Goal: Information Seeking & Learning: Learn about a topic

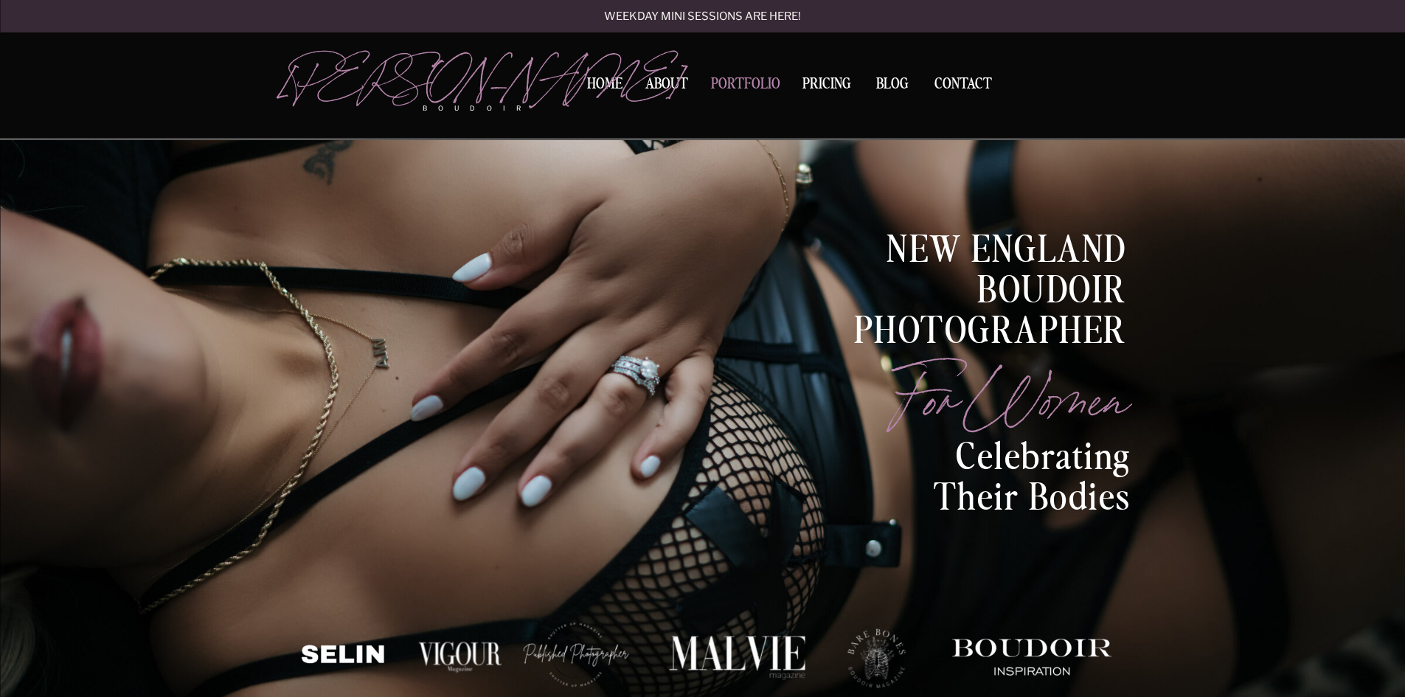
click at [731, 81] on nav "Portfolio" at bounding box center [746, 87] width 80 height 20
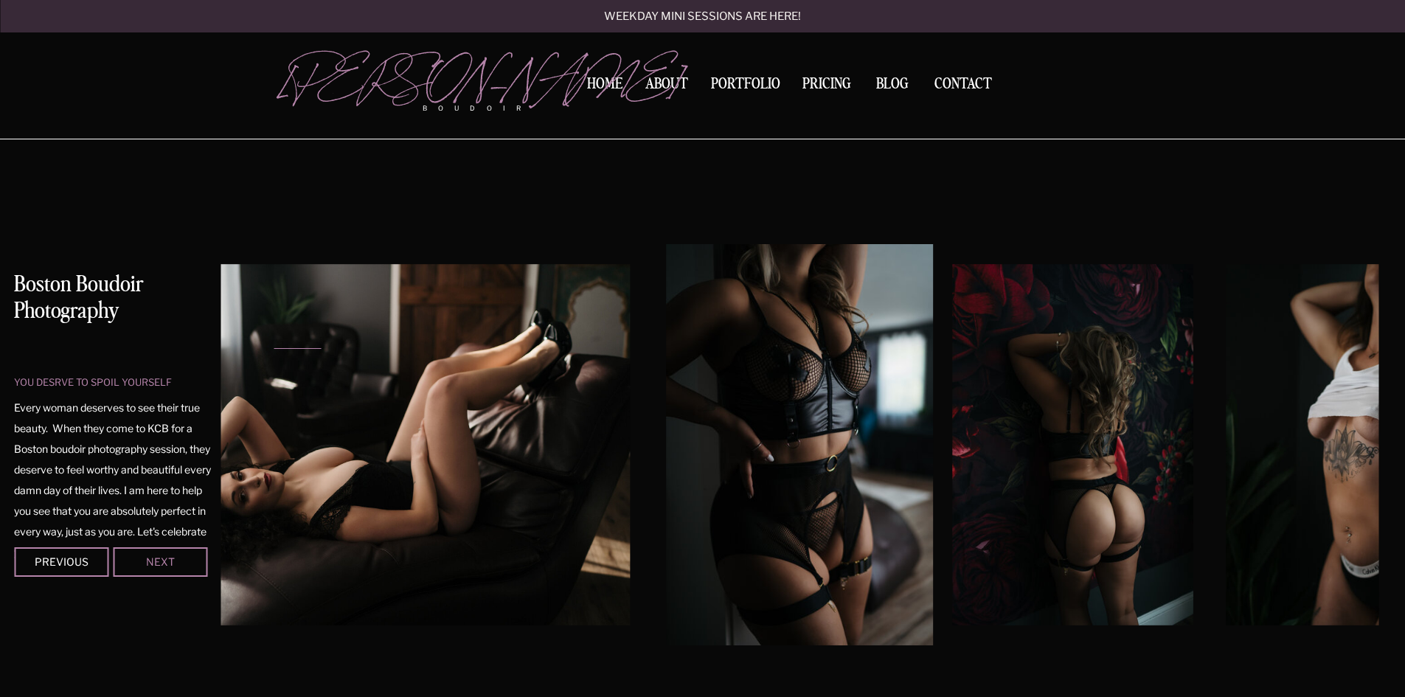
click at [165, 564] on div "Next" at bounding box center [160, 561] width 89 height 9
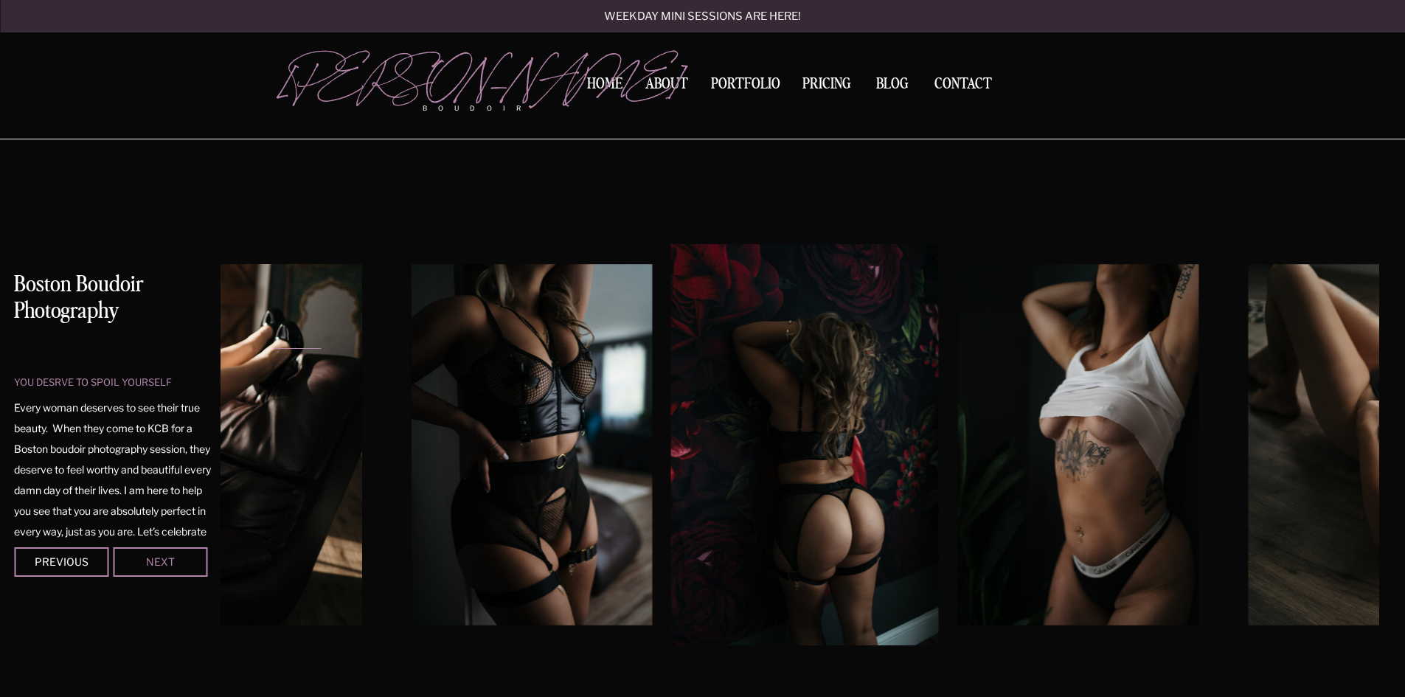
click at [165, 564] on div "Next" at bounding box center [160, 561] width 89 height 9
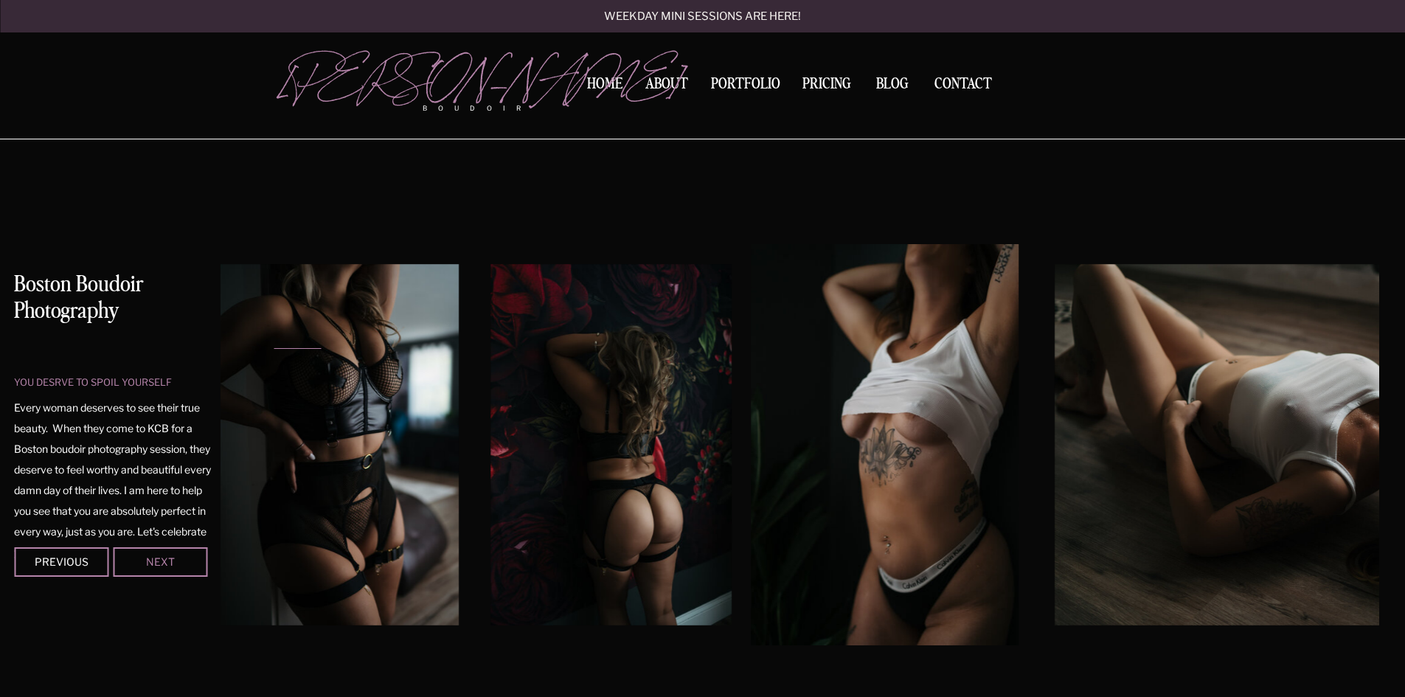
click at [165, 564] on div "Next" at bounding box center [160, 561] width 89 height 9
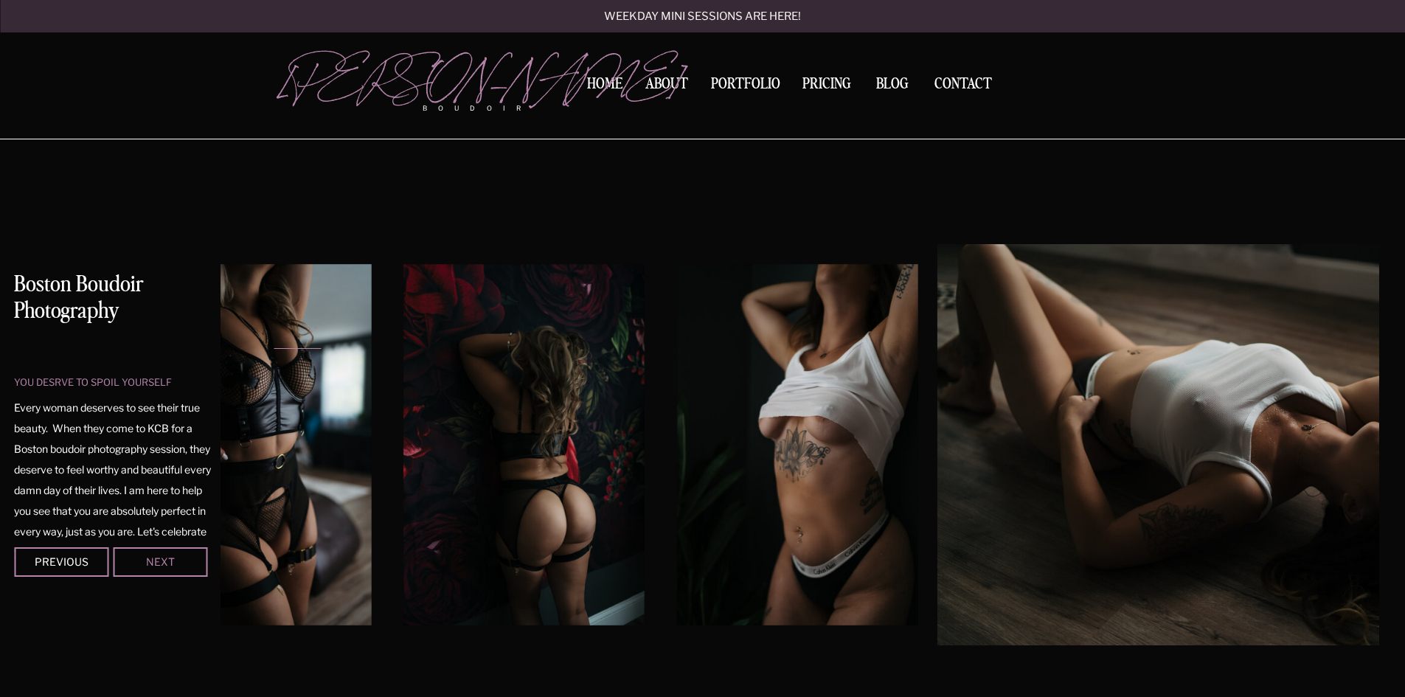
click at [165, 564] on div "Next" at bounding box center [160, 561] width 89 height 9
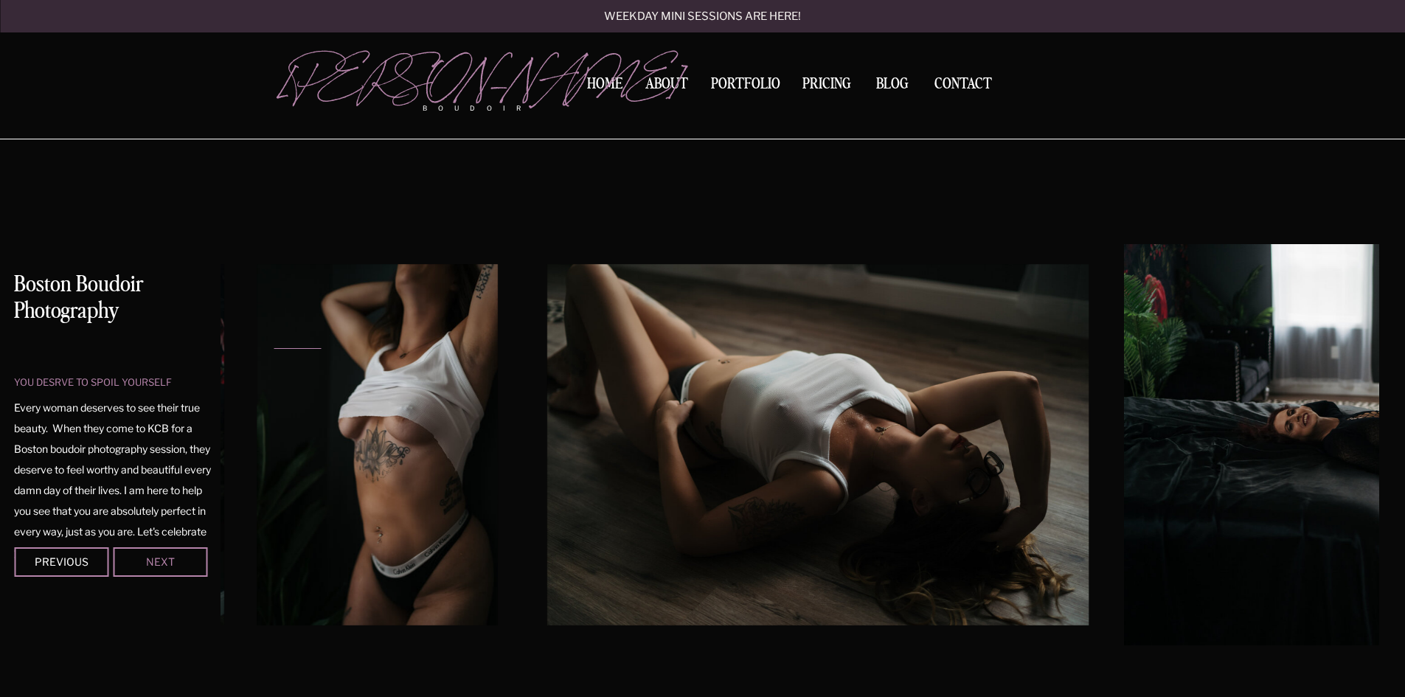
click at [165, 564] on div "Next" at bounding box center [160, 561] width 89 height 9
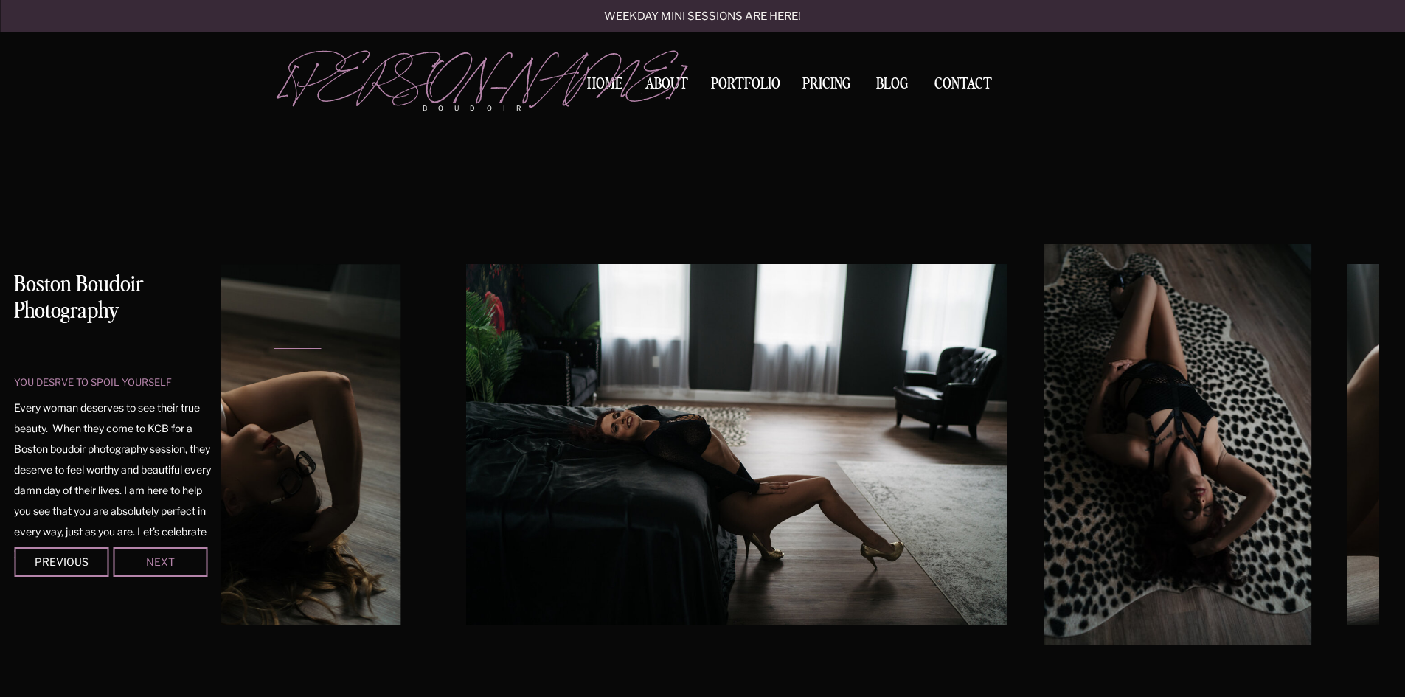
click at [165, 563] on div "Next" at bounding box center [160, 561] width 89 height 9
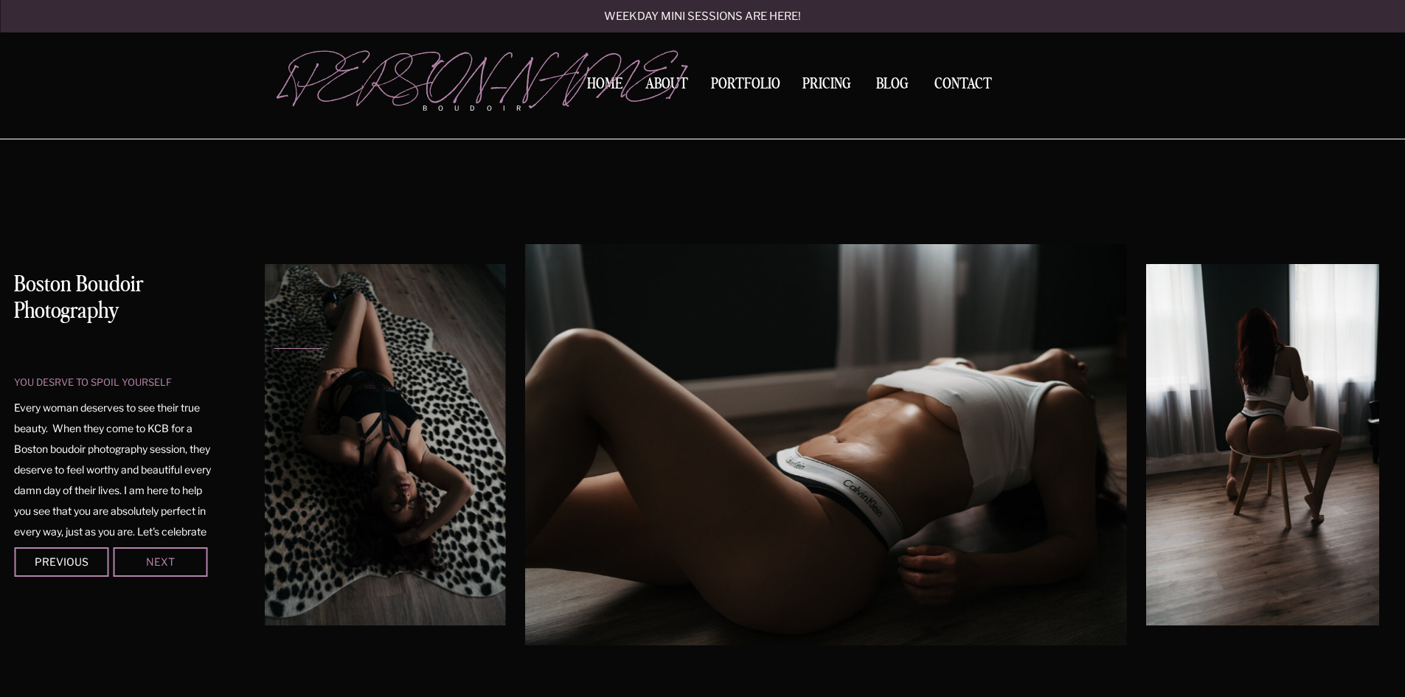
click at [165, 563] on div "Next" at bounding box center [160, 561] width 89 height 9
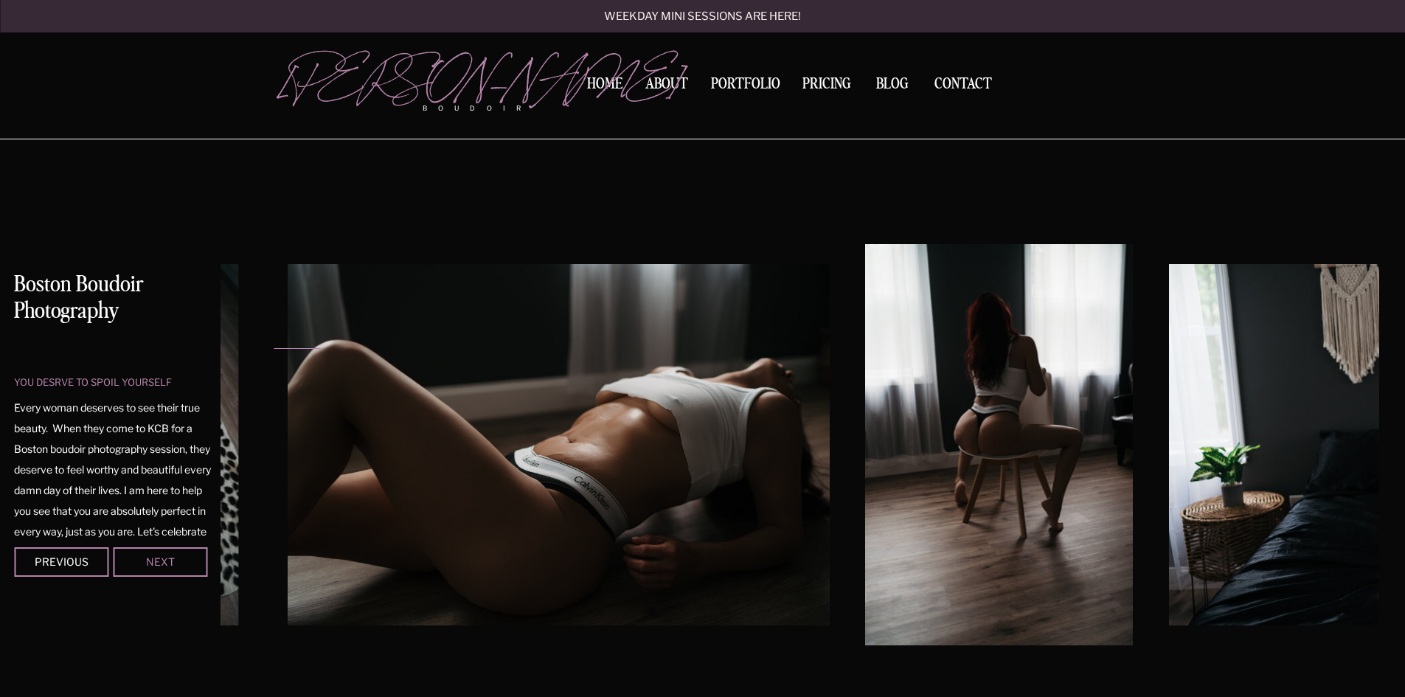
click at [165, 563] on div "Next" at bounding box center [160, 561] width 89 height 9
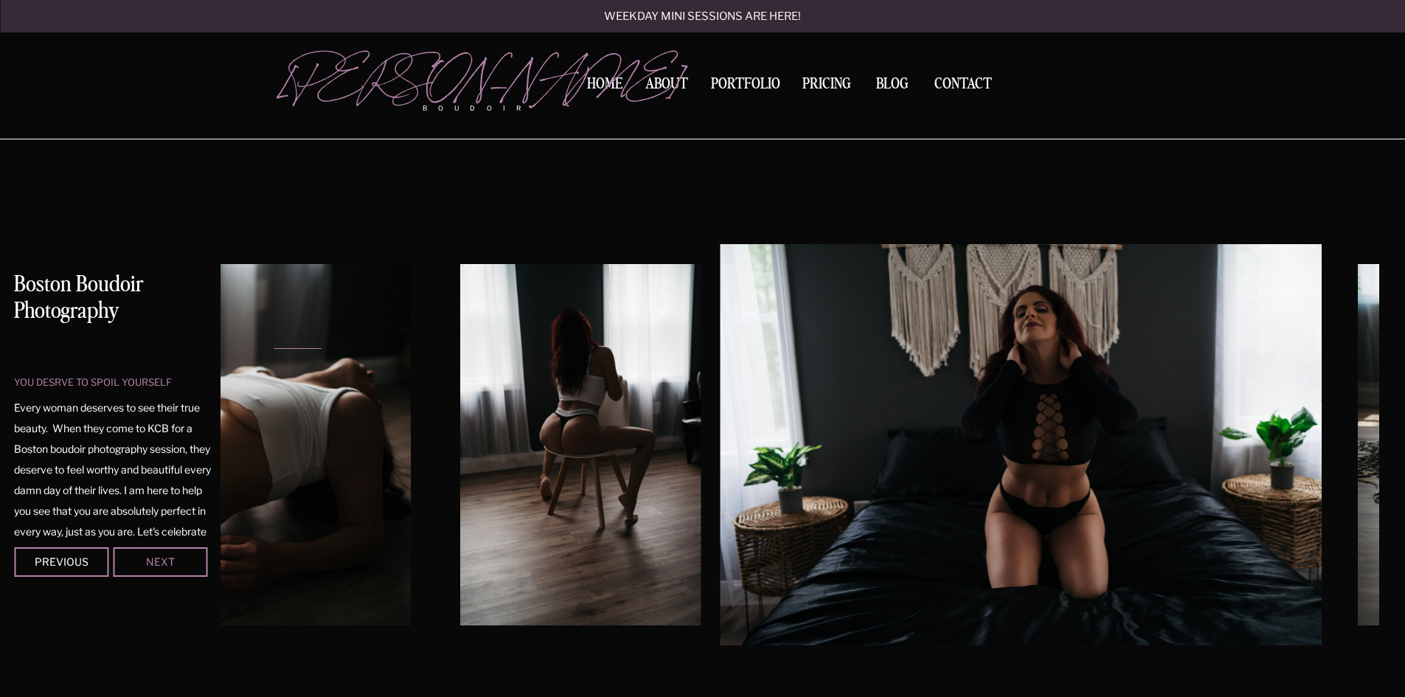
click at [165, 563] on div "Next" at bounding box center [160, 561] width 89 height 9
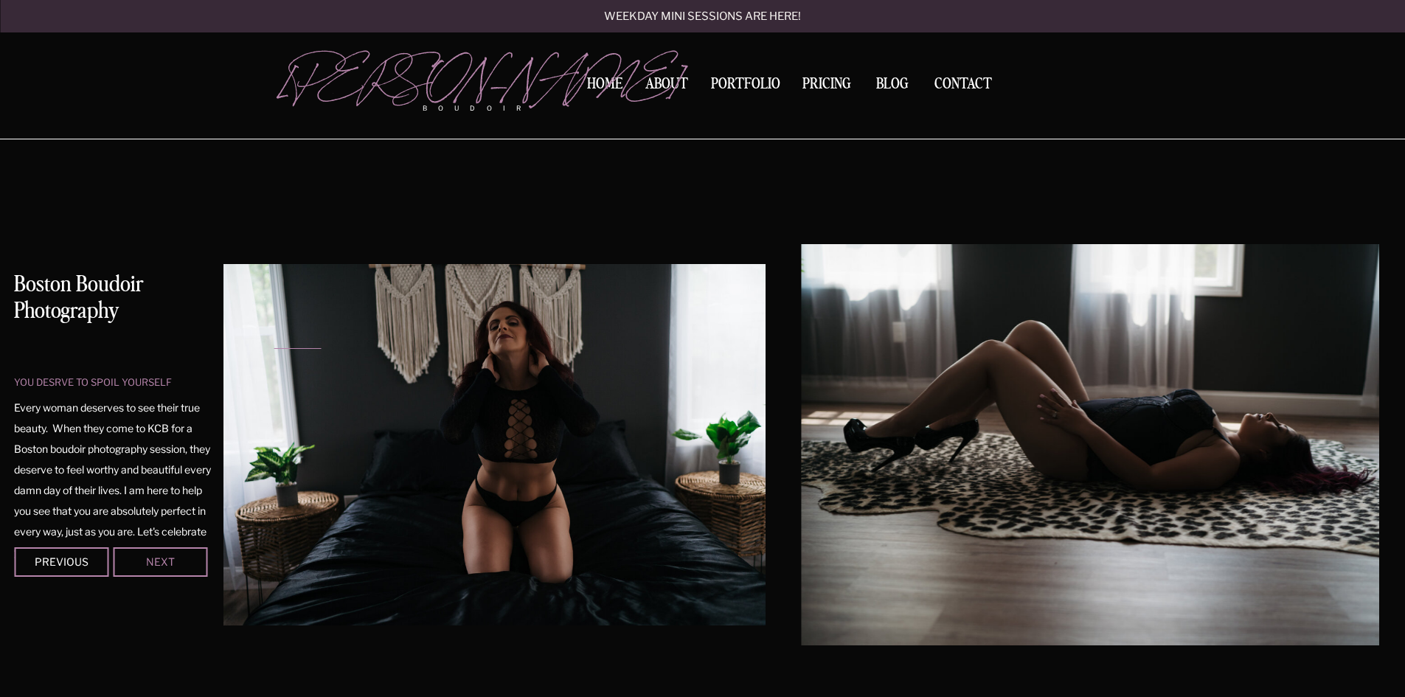
click at [165, 563] on div "Next" at bounding box center [160, 561] width 89 height 9
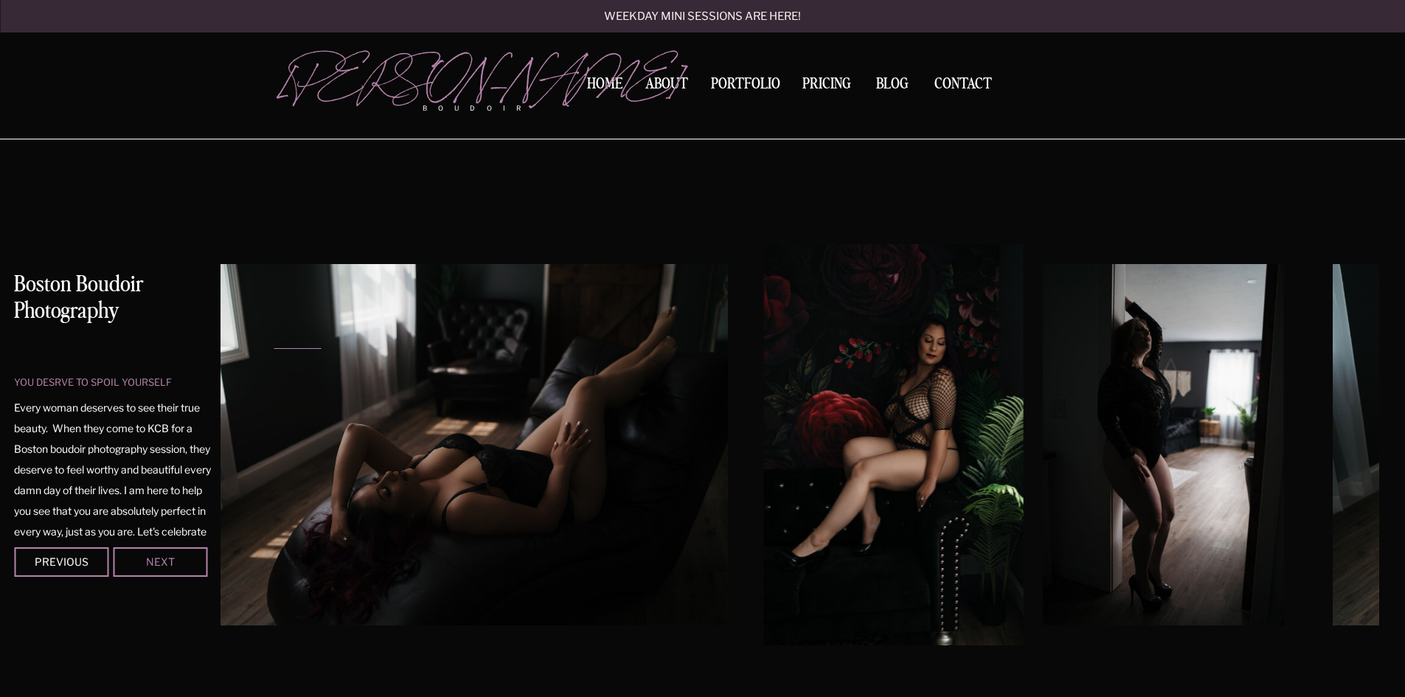
click at [165, 563] on div "Next" at bounding box center [160, 561] width 89 height 9
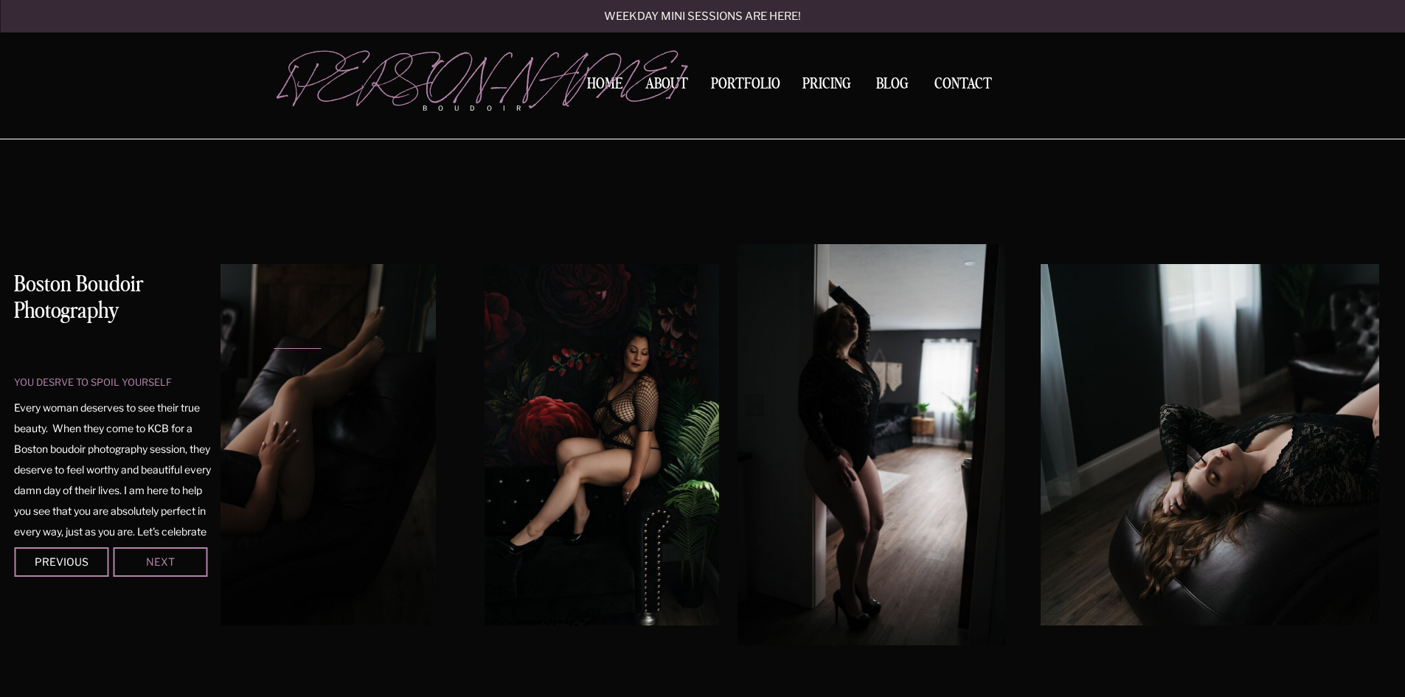
click at [165, 563] on div "Next" at bounding box center [160, 561] width 89 height 9
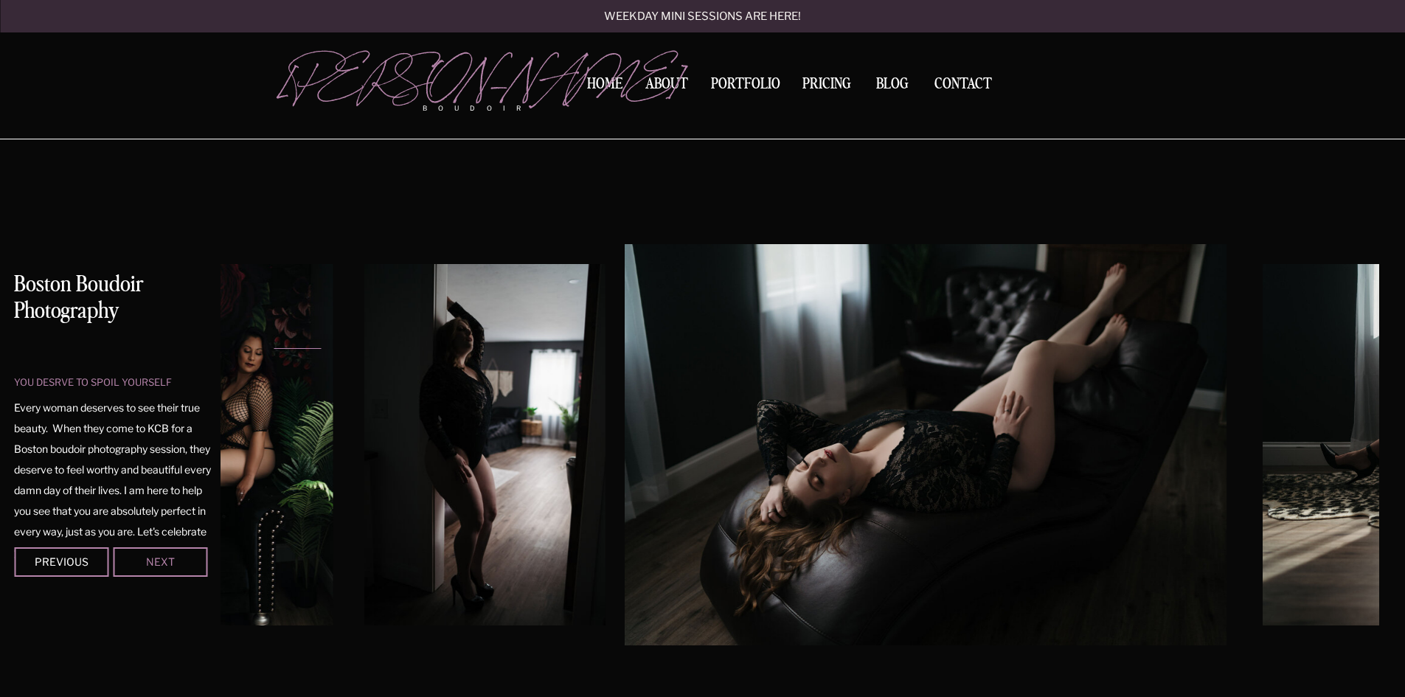
click at [165, 563] on div "Next" at bounding box center [160, 561] width 89 height 9
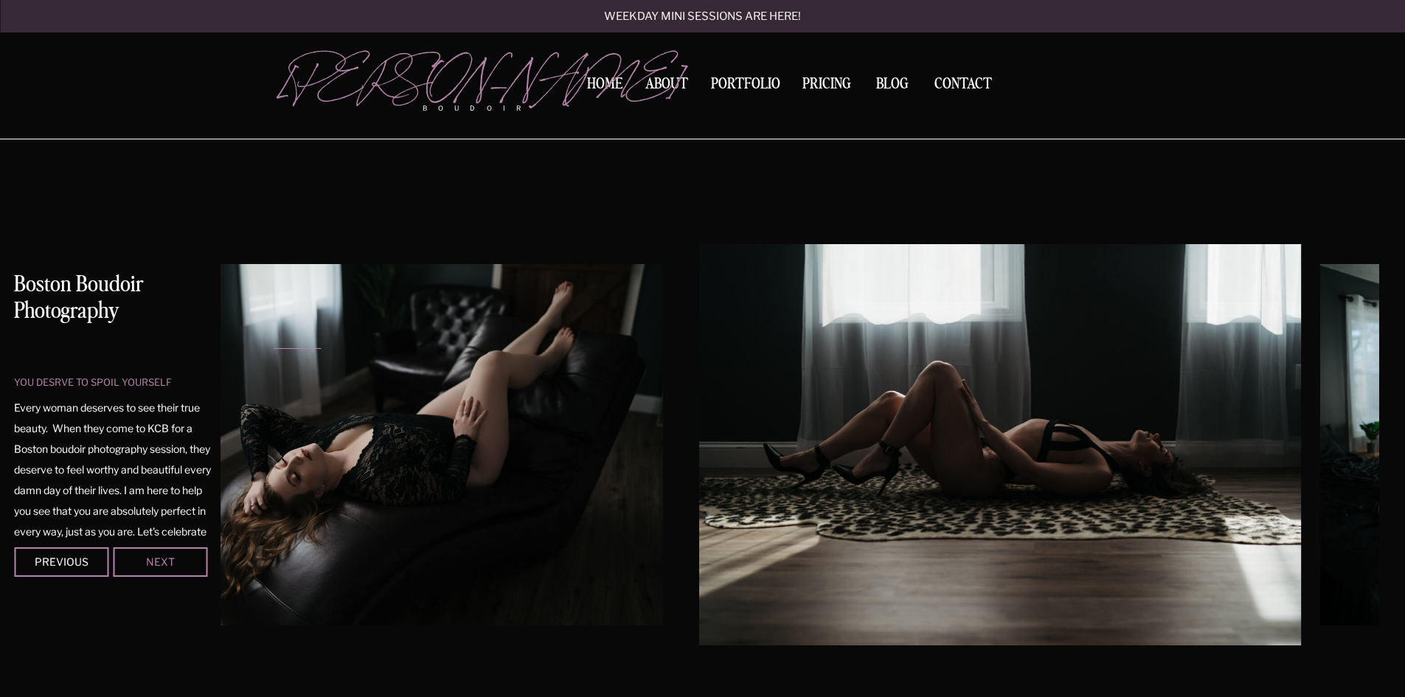
click at [165, 563] on div "Next" at bounding box center [160, 561] width 89 height 9
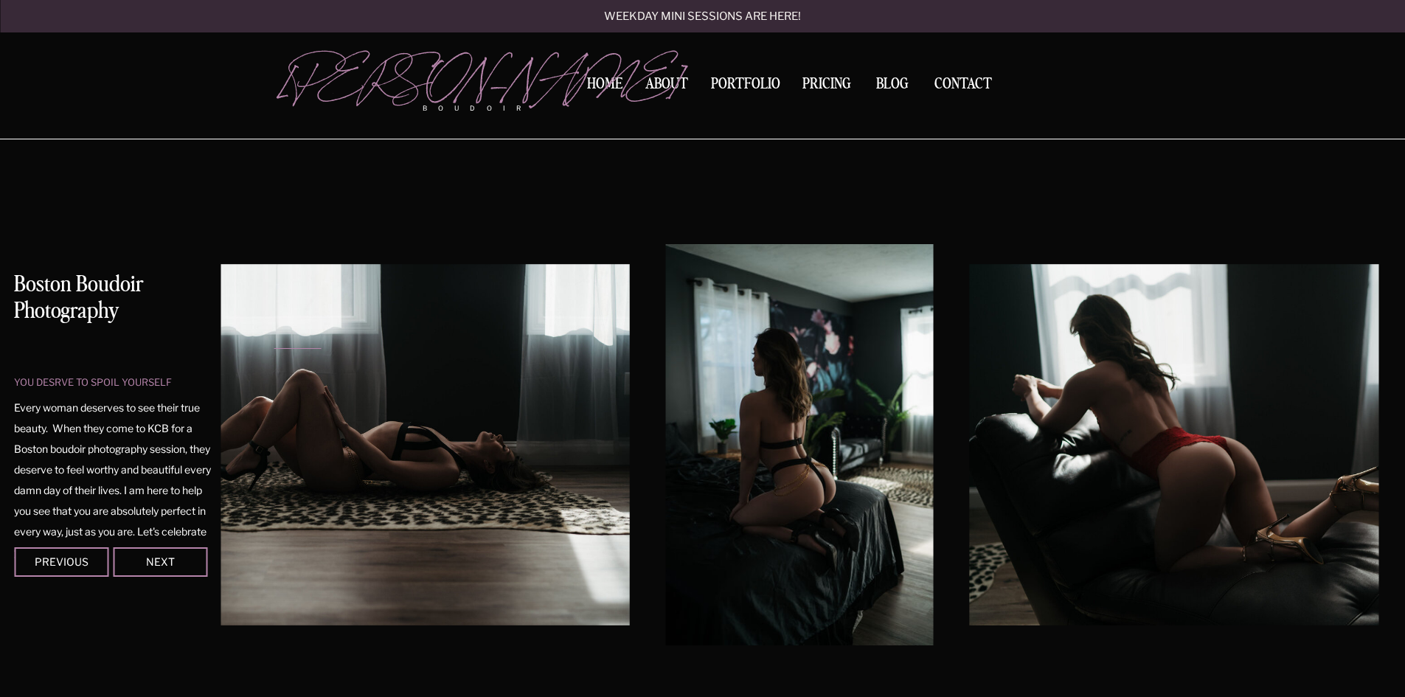
click at [91, 57] on div at bounding box center [702, 69] width 1405 height 139
click at [686, 13] on p "Weekday mini sessions are here!" at bounding box center [703, 17] width 276 height 13
click at [663, 83] on nav "About" at bounding box center [667, 87] width 50 height 20
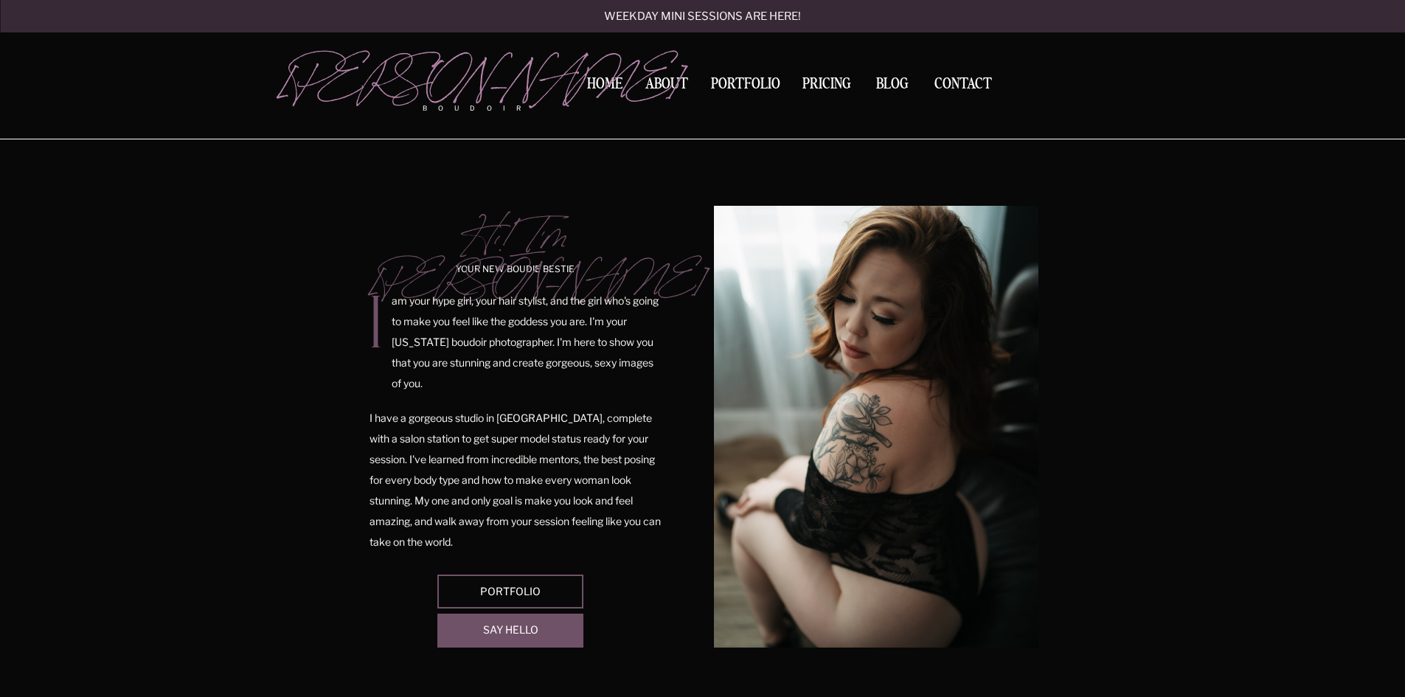
drag, startPoint x: 603, startPoint y: 86, endPoint x: 603, endPoint y: 97, distance: 10.3
click at [603, 87] on nav "Home" at bounding box center [605, 84] width 46 height 15
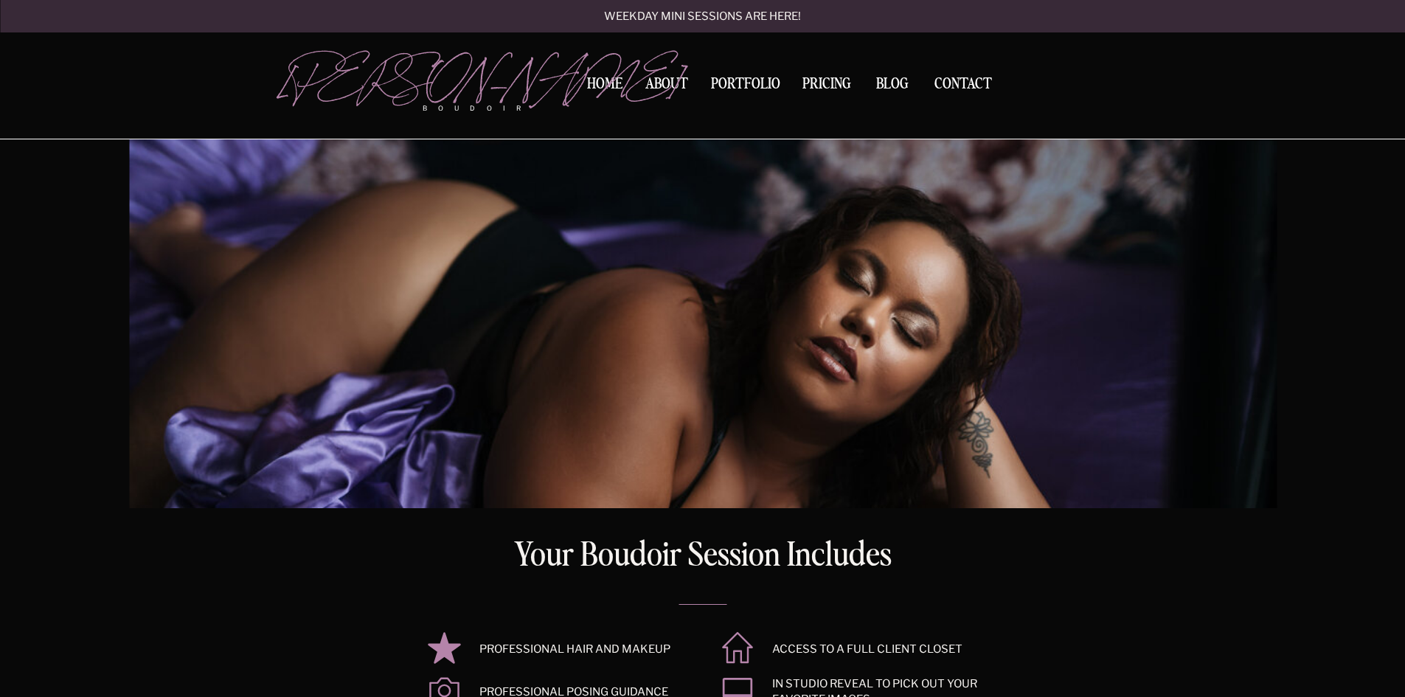
scroll to position [1844, 0]
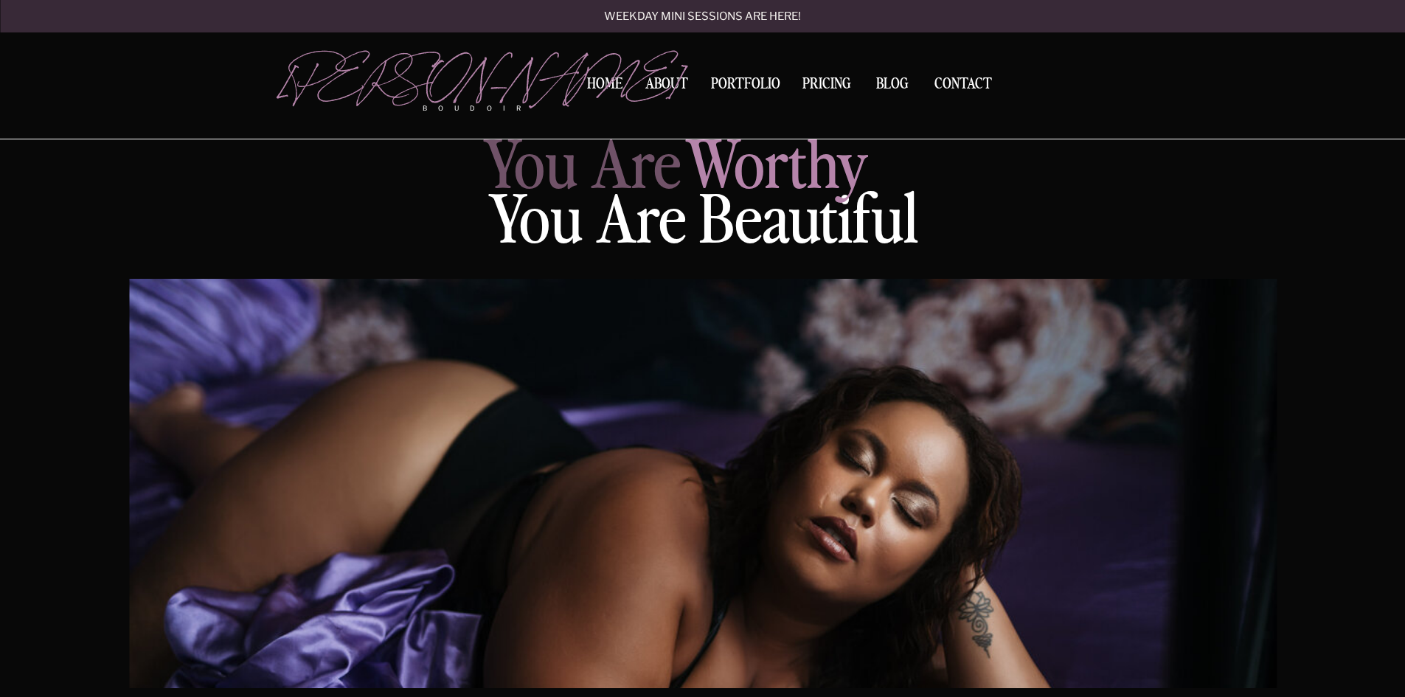
click at [670, 83] on nav "About" at bounding box center [667, 87] width 50 height 20
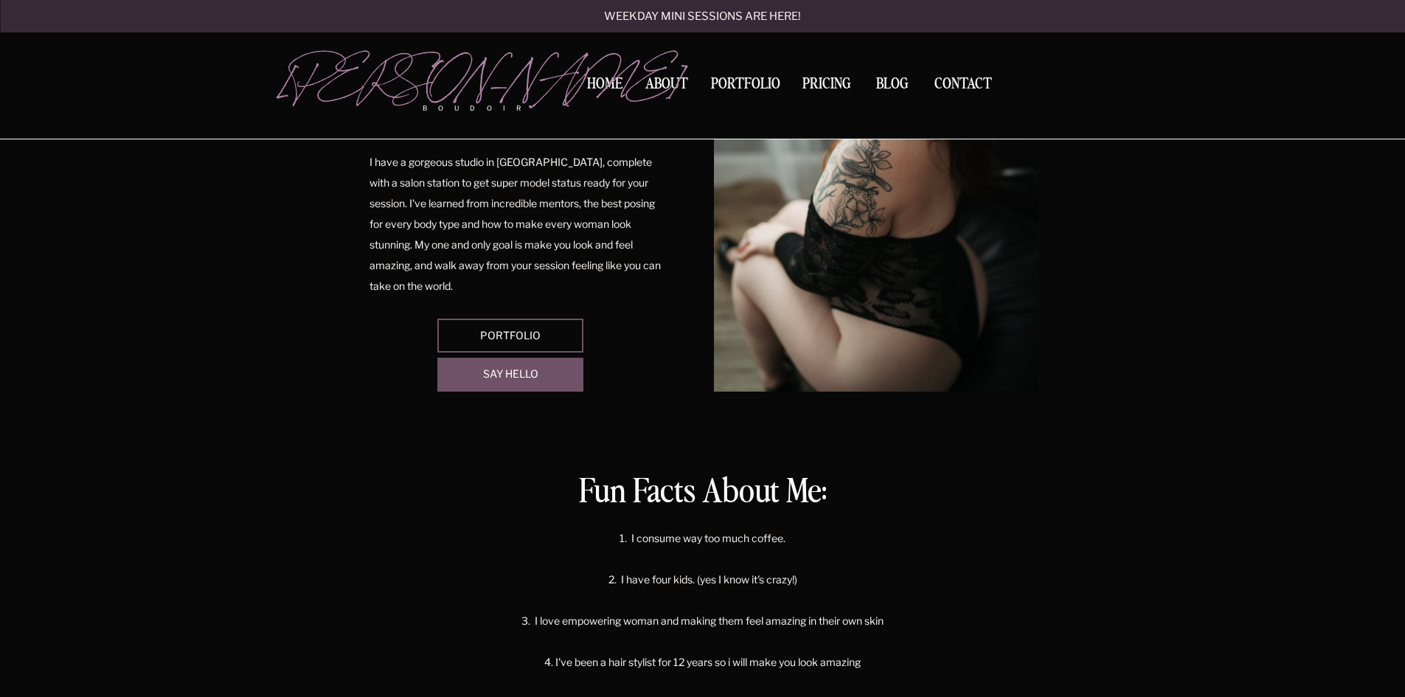
scroll to position [516, 0]
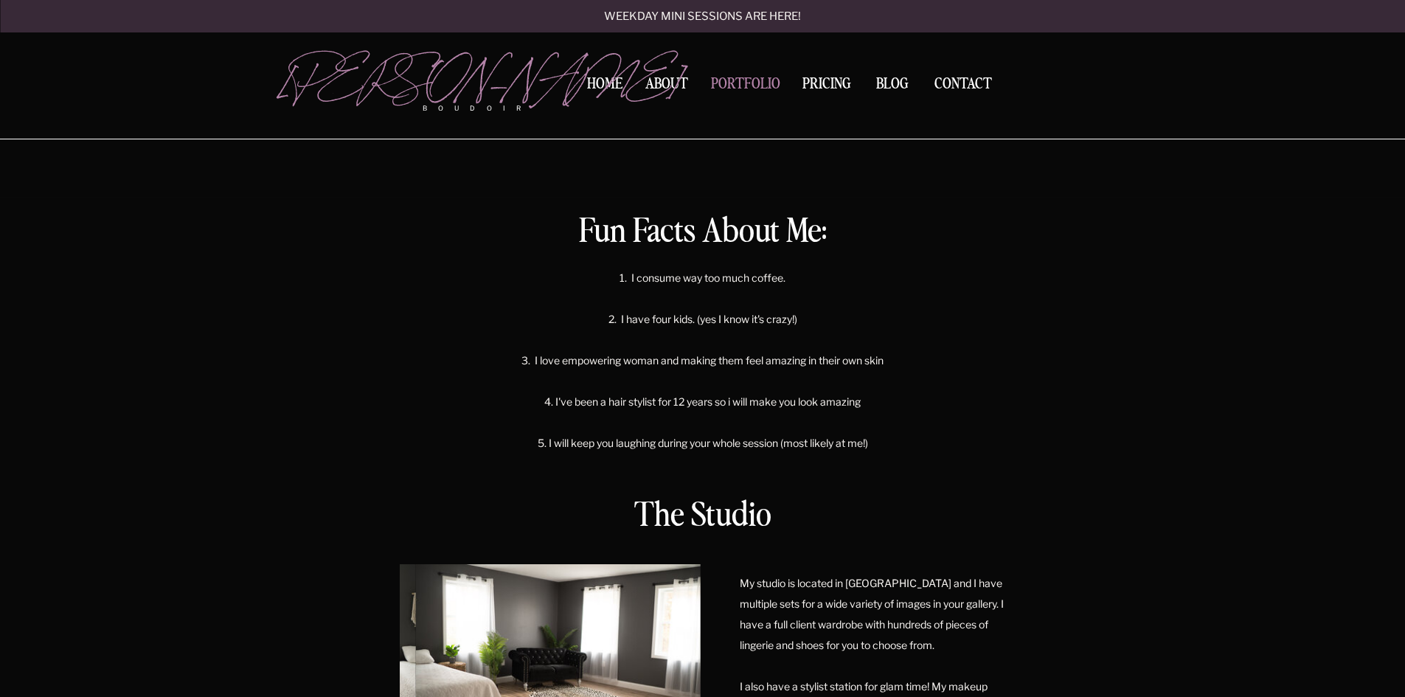
click at [752, 83] on nav "Portfolio" at bounding box center [746, 87] width 80 height 20
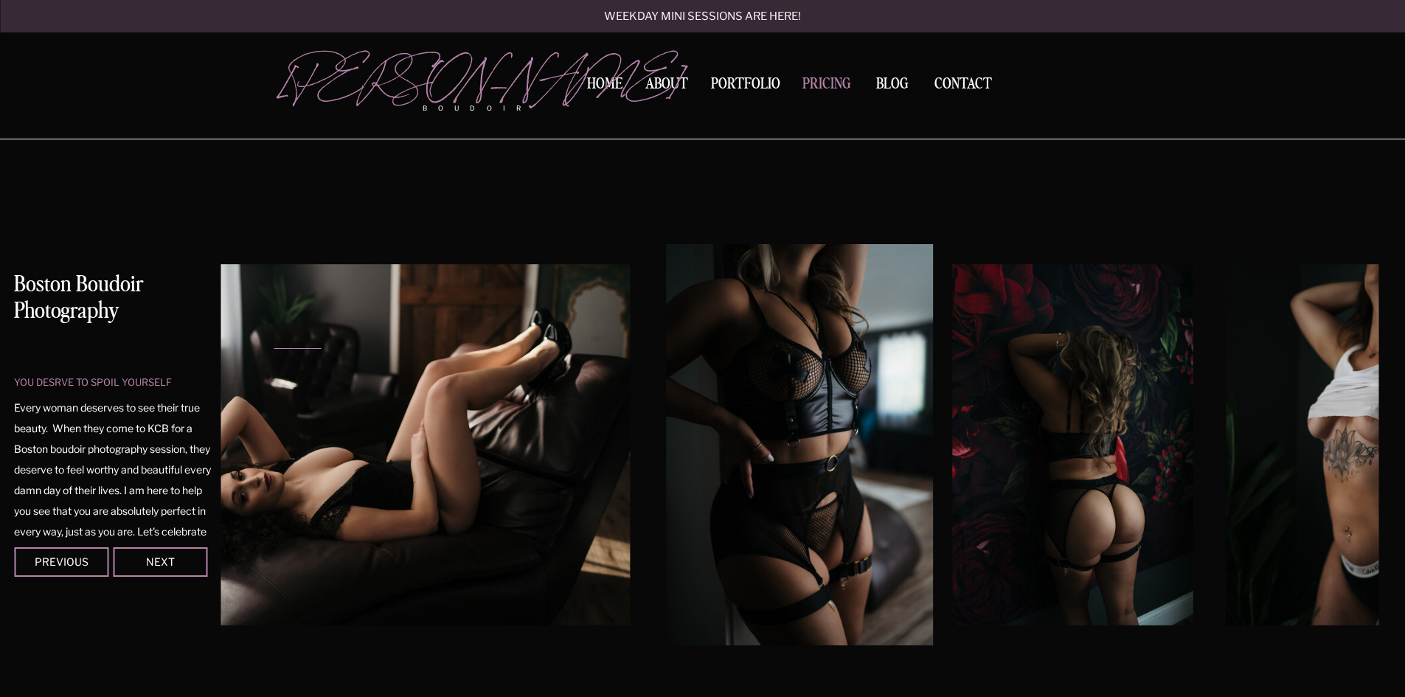
click at [818, 83] on nav "Pricing" at bounding box center [827, 87] width 57 height 20
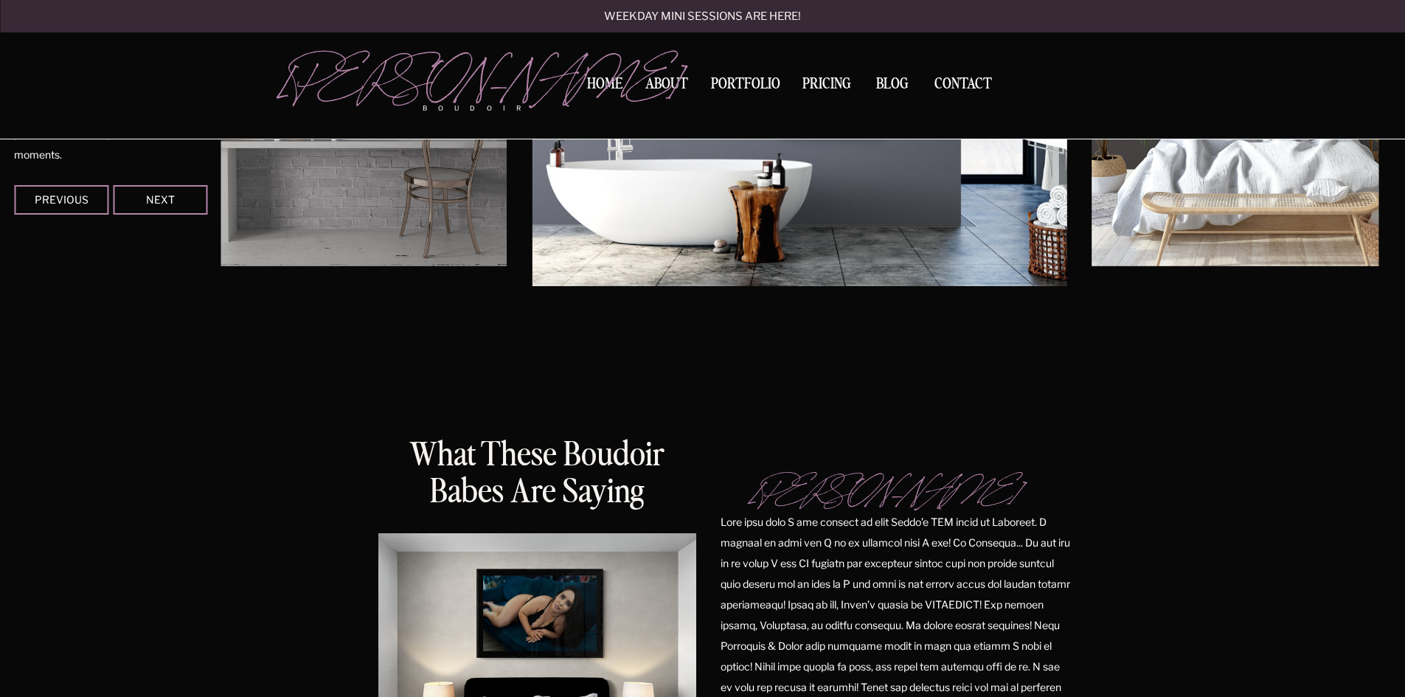
scroll to position [2788, 0]
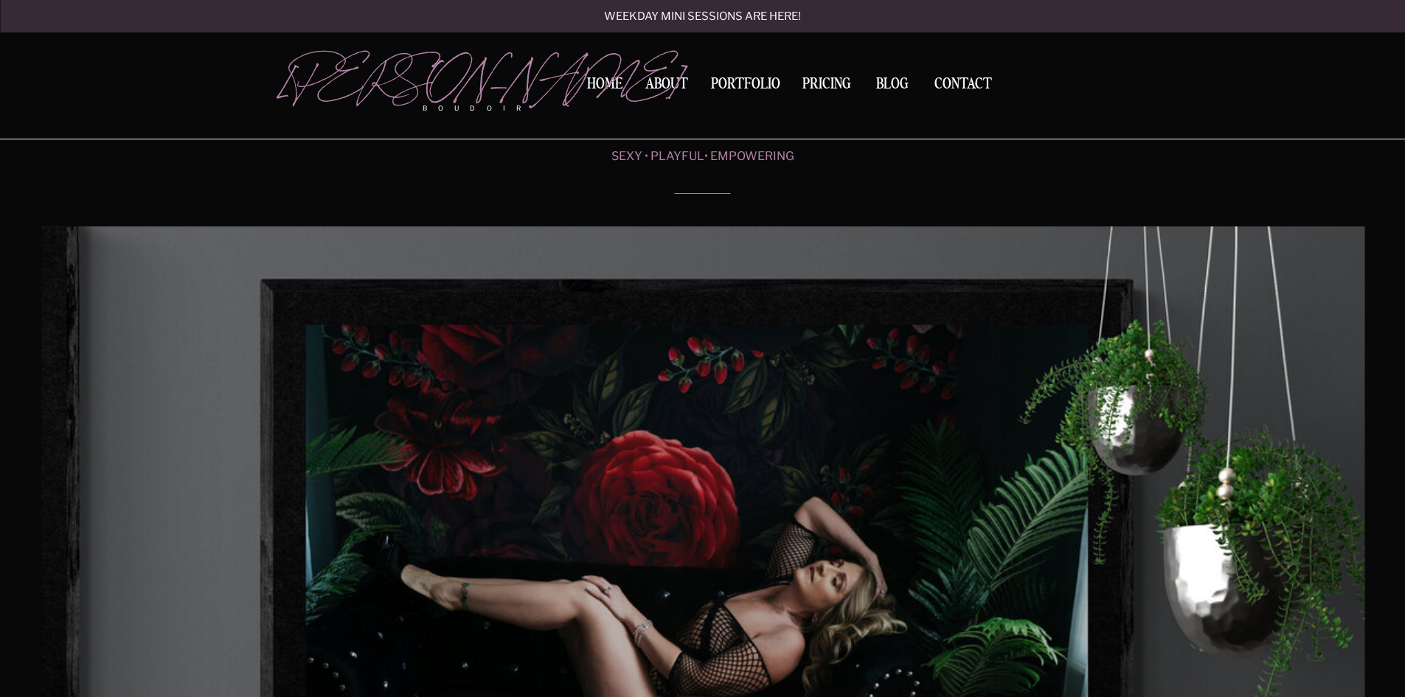
scroll to position [0, 0]
